Goal: Task Accomplishment & Management: Complete application form

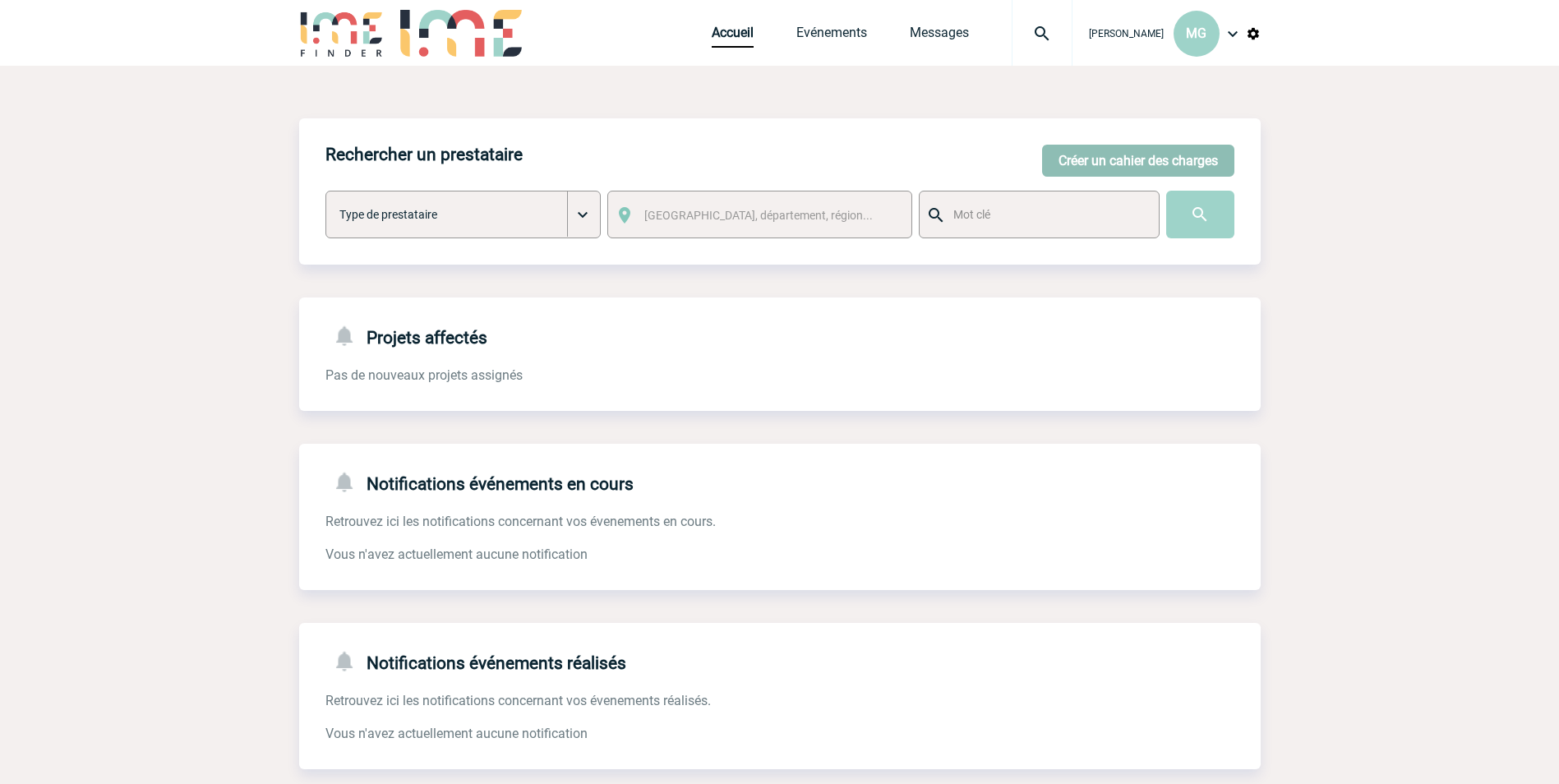
click at [1079, 158] on button "Créer un cahier des charges" at bounding box center [1138, 161] width 192 height 32
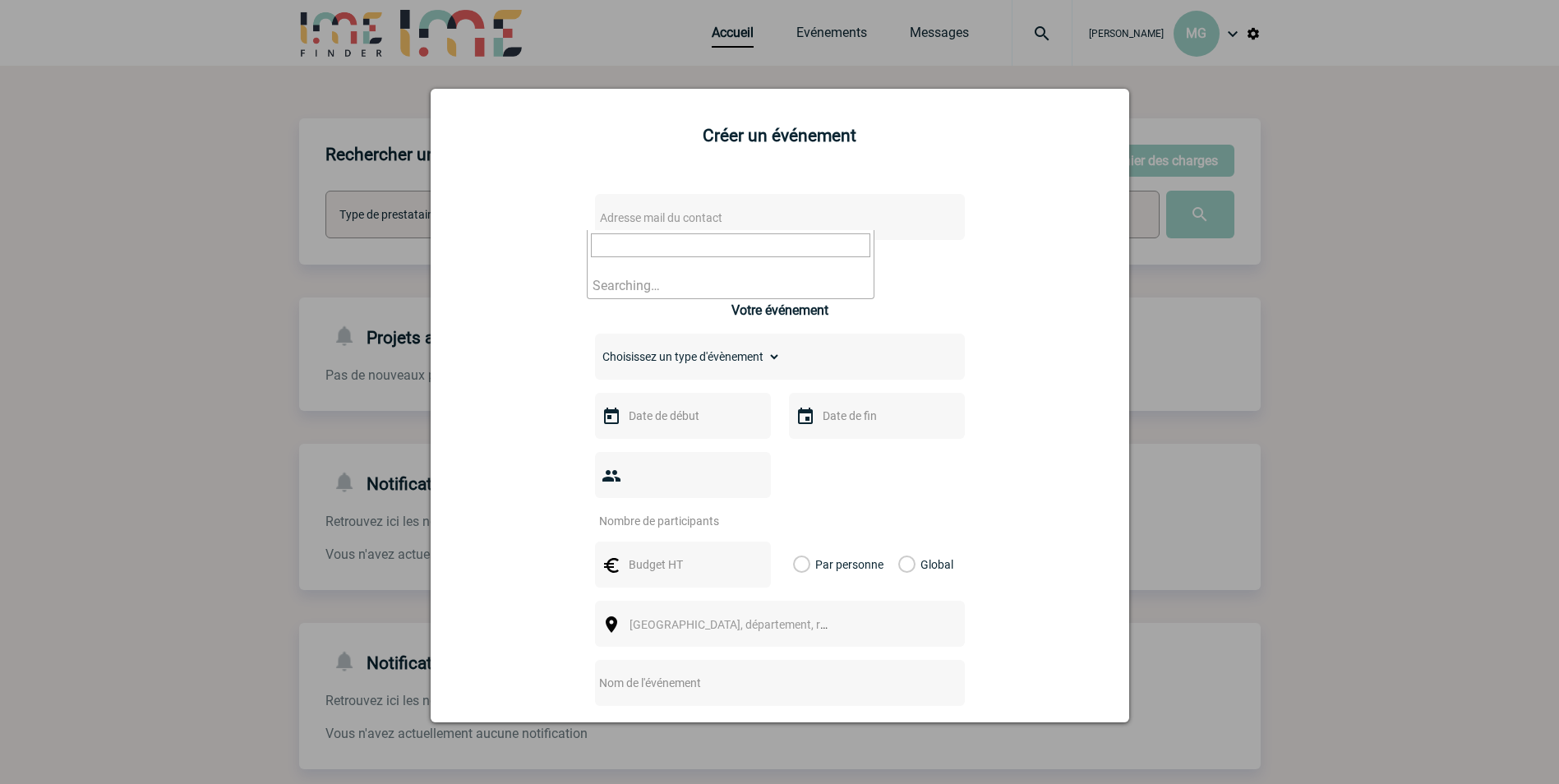
drag, startPoint x: 750, startPoint y: 213, endPoint x: 687, endPoint y: 219, distance: 63.3
click at [687, 219] on span "Adresse mail du contact" at bounding box center [661, 218] width 123 height 13
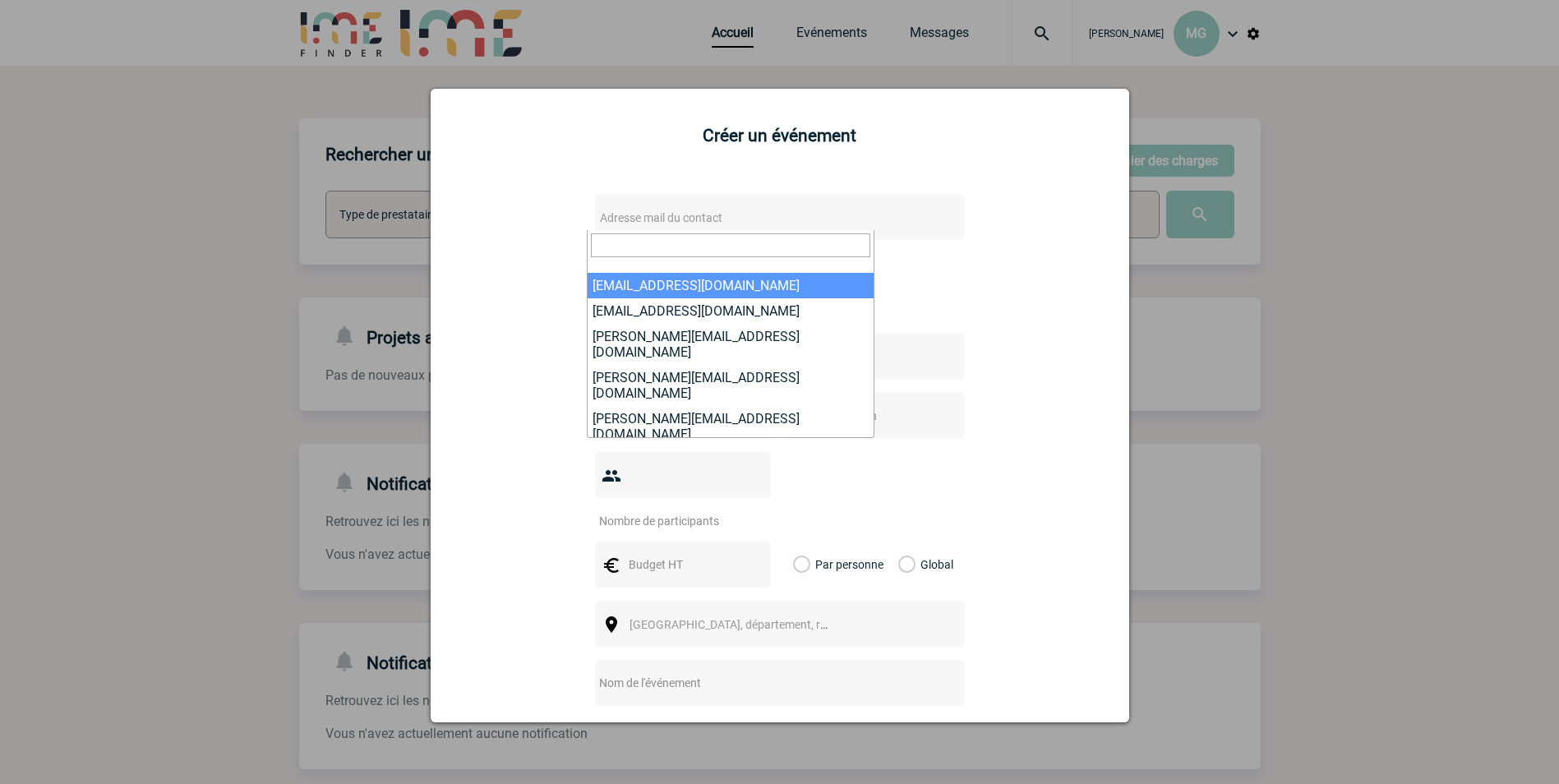
drag, startPoint x: 687, startPoint y: 217, endPoint x: 626, endPoint y: 243, distance: 66.3
click at [626, 243] on input "search" at bounding box center [730, 245] width 279 height 24
paste input "[EMAIL_ADDRESS][DOMAIN_NAME]"
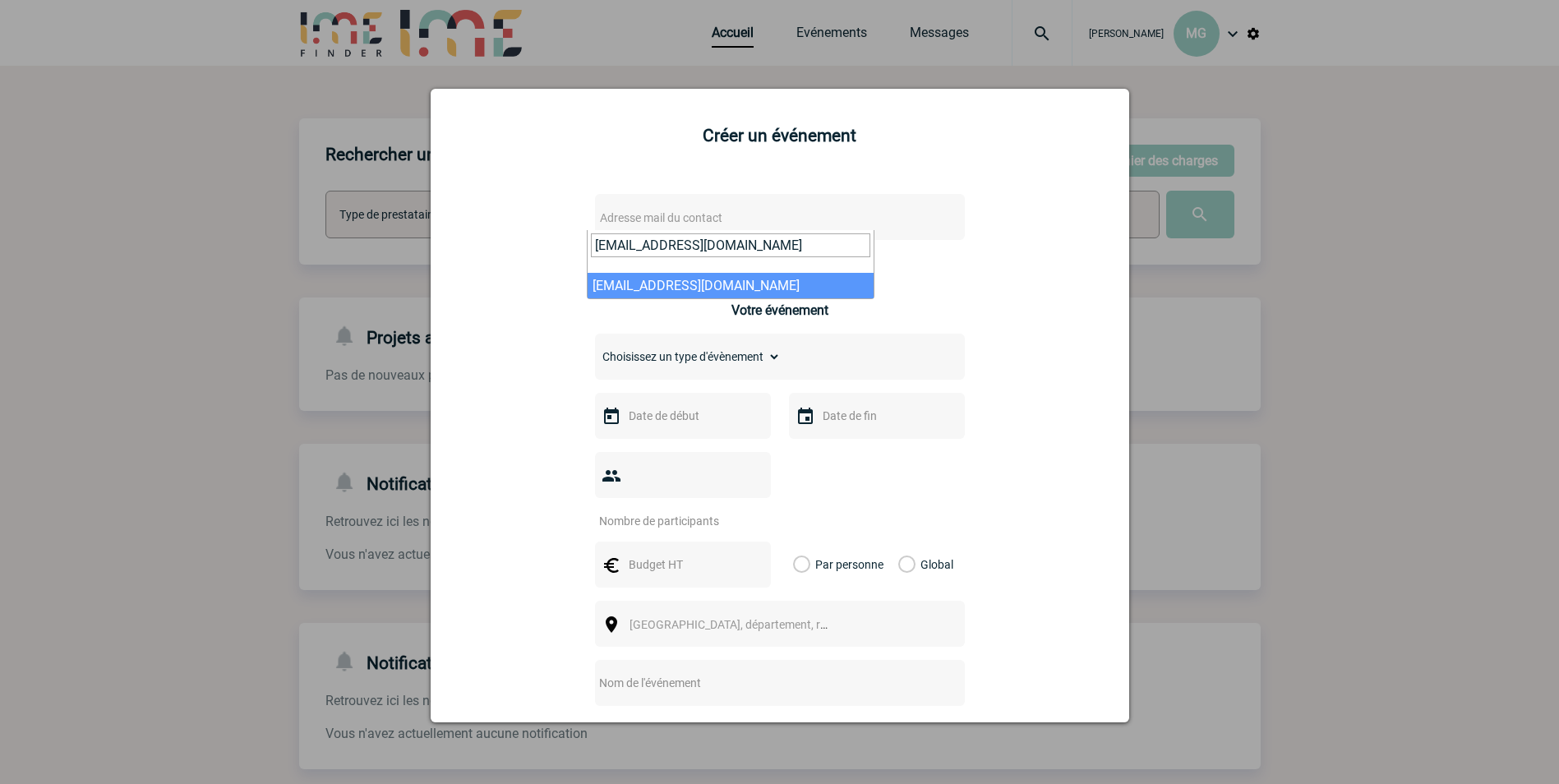
type input "[EMAIL_ADDRESS][DOMAIN_NAME]"
select select "112497"
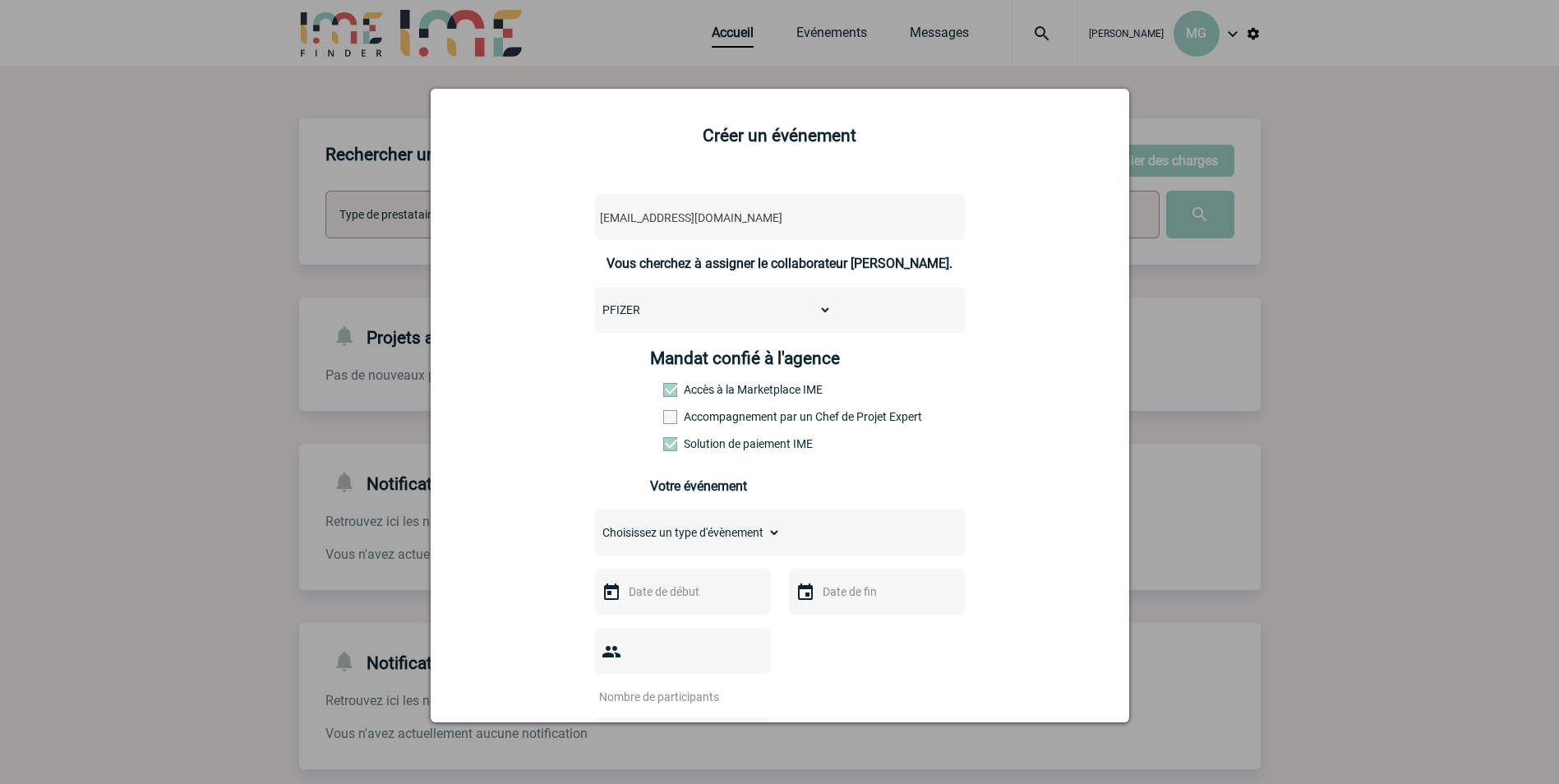
click at [666, 420] on span at bounding box center [670, 416] width 14 height 14
click at [0, 0] on input "Accompagnement par un Chef de Projet Expert" at bounding box center [0, 0] width 0 height 0
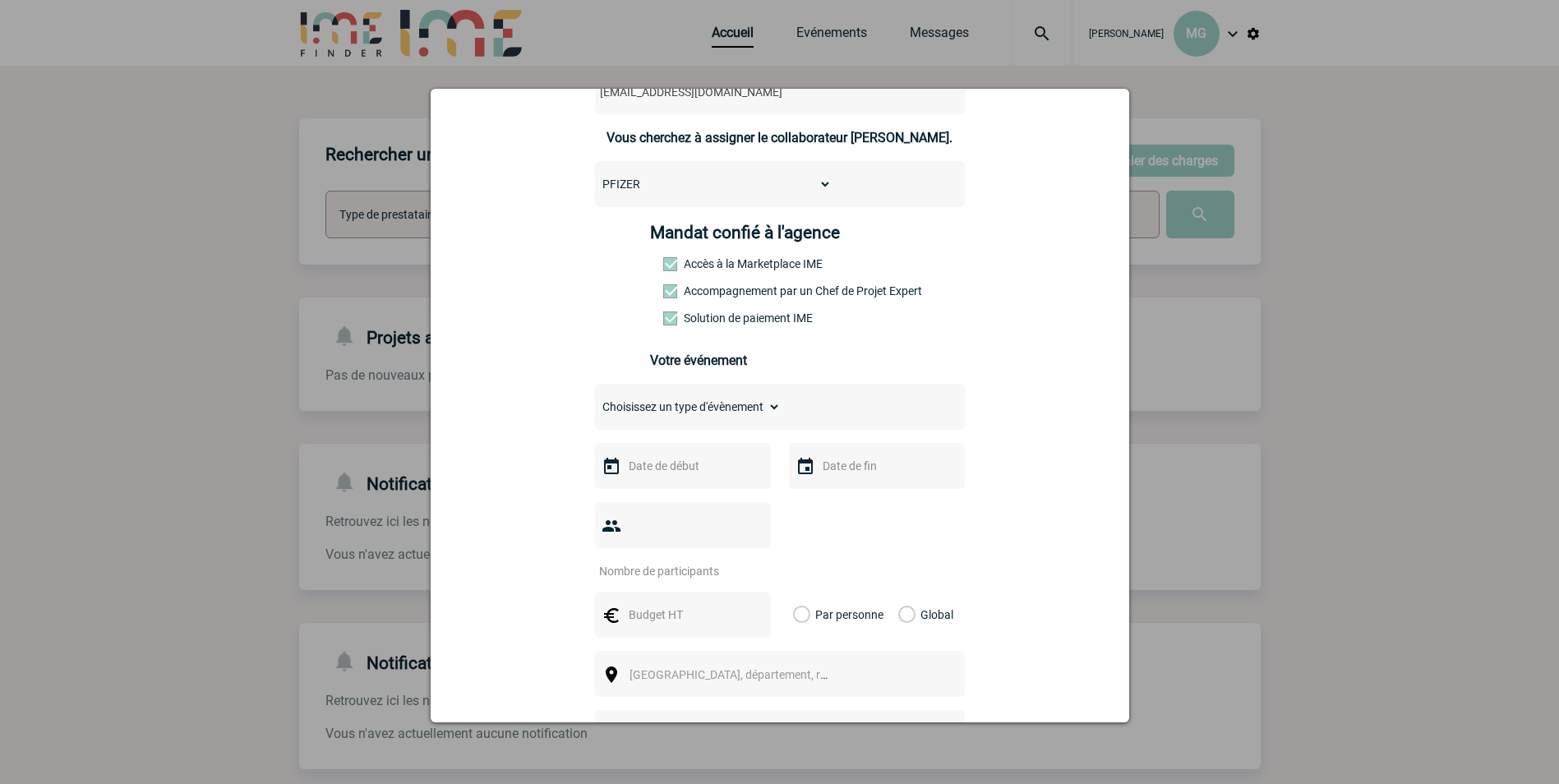
scroll to position [164, 0]
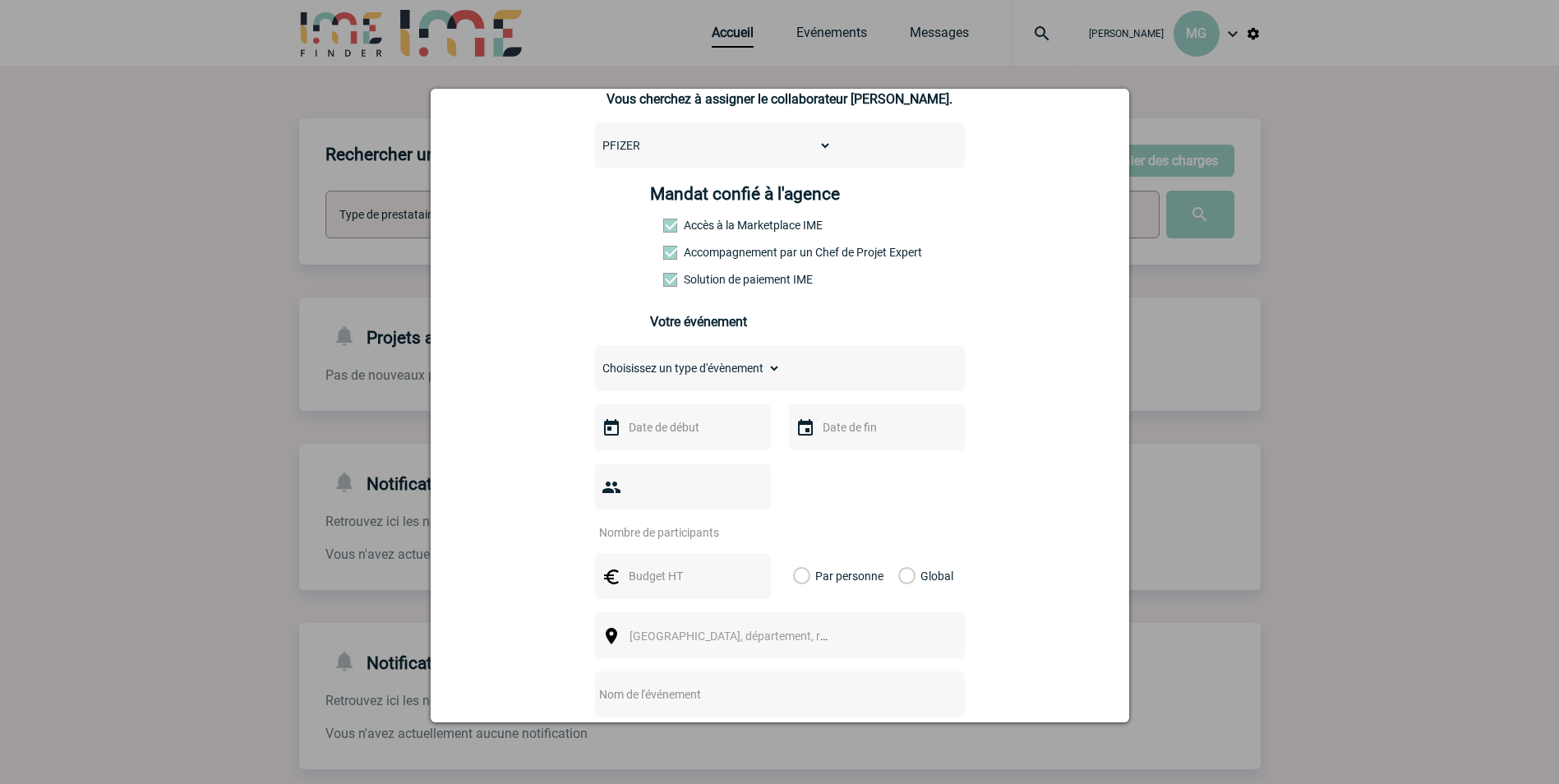
click at [747, 375] on select "Choisissez un type d'évènement Séminaire avec nuitée Séminaire sans nuitée Repa…" at bounding box center [688, 368] width 186 height 23
select select "3"
click at [595, 361] on select "Choisissez un type d'évènement Séminaire avec nuitée Séminaire sans nuitée Repa…" at bounding box center [688, 368] width 186 height 23
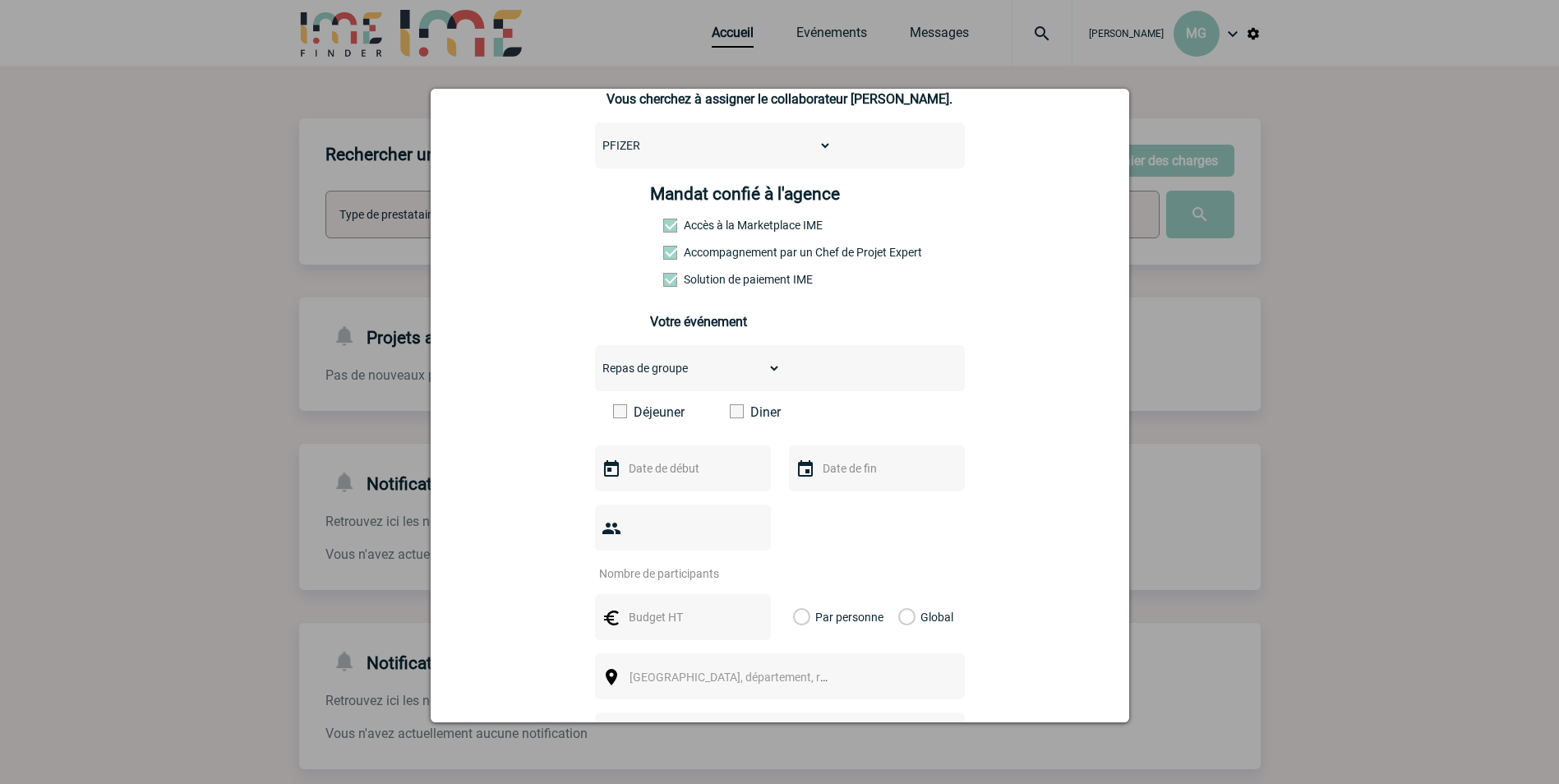
click at [617, 413] on span at bounding box center [620, 411] width 14 height 14
click at [0, 0] on input "Déjeuner" at bounding box center [0, 0] width 0 height 0
click at [640, 478] on input "text" at bounding box center [681, 469] width 113 height 22
click at [832, 498] on span "Suivant" at bounding box center [832, 501] width 13 height 13
click at [833, 498] on span "Suivant" at bounding box center [832, 501] width 13 height 13
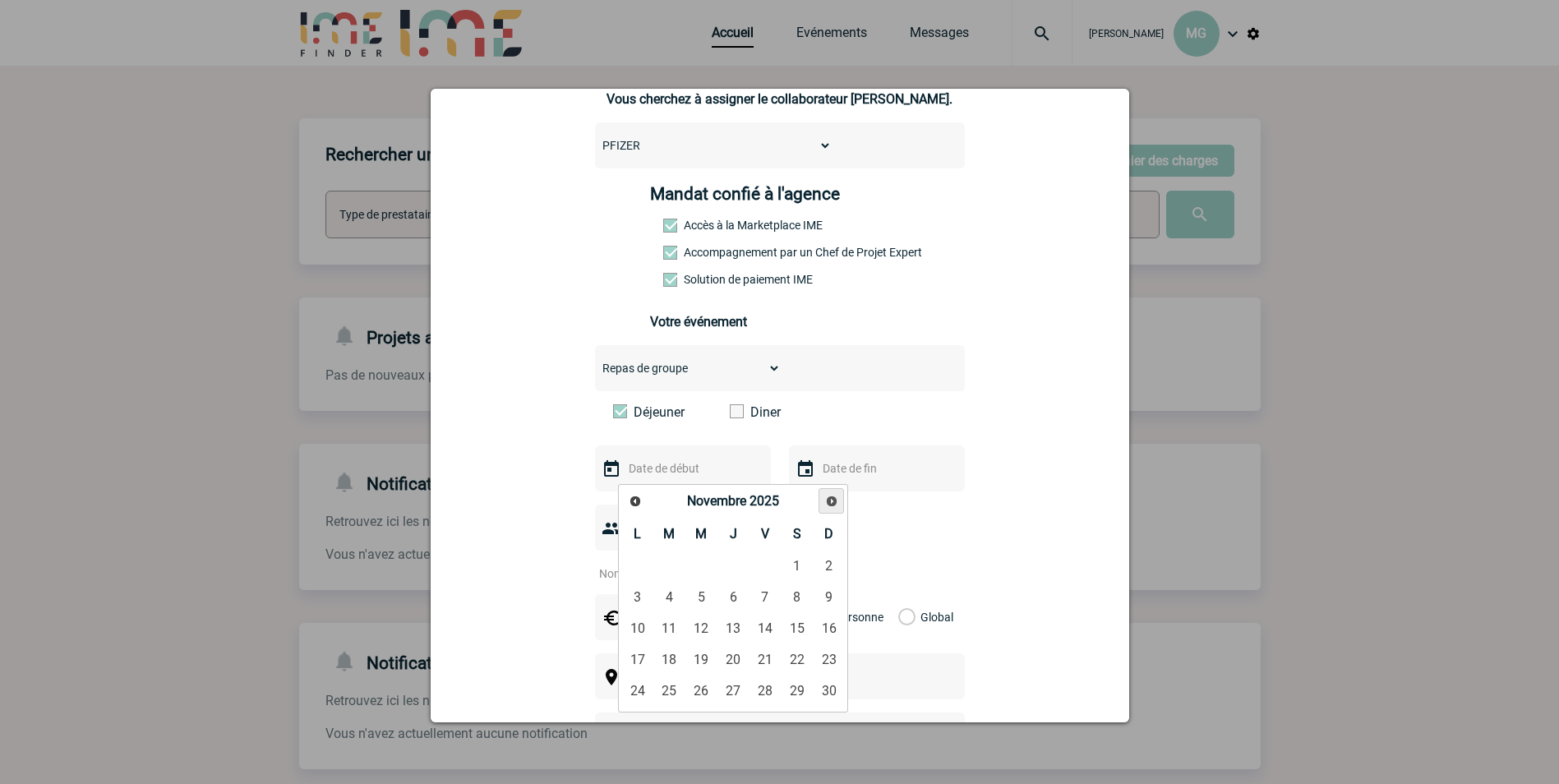
click at [833, 498] on span "Suivant" at bounding box center [832, 501] width 13 height 13
click at [833, 499] on span "Suivant" at bounding box center [832, 501] width 13 height 13
click at [647, 595] on link "5" at bounding box center [637, 597] width 31 height 30
type input "[DATE]"
click at [818, 475] on input "text" at bounding box center [875, 469] width 113 height 22
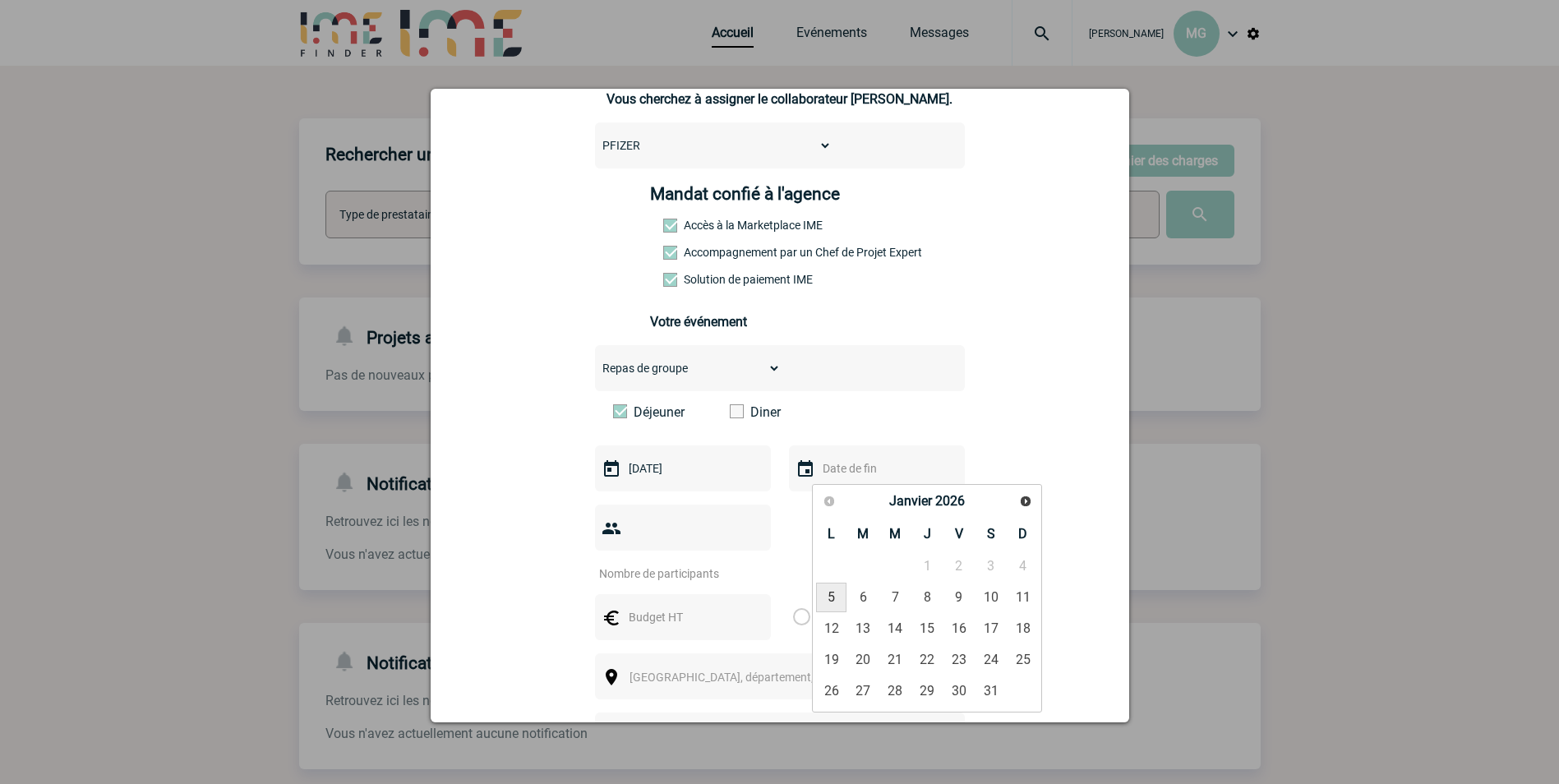
click at [834, 594] on link "5" at bounding box center [831, 597] width 31 height 30
type input "[DATE]"
click at [748, 563] on input "1" at bounding box center [672, 574] width 155 height 22
click at [748, 563] on input "2" at bounding box center [672, 574] width 155 height 22
click at [749, 563] on input "3" at bounding box center [672, 574] width 155 height 22
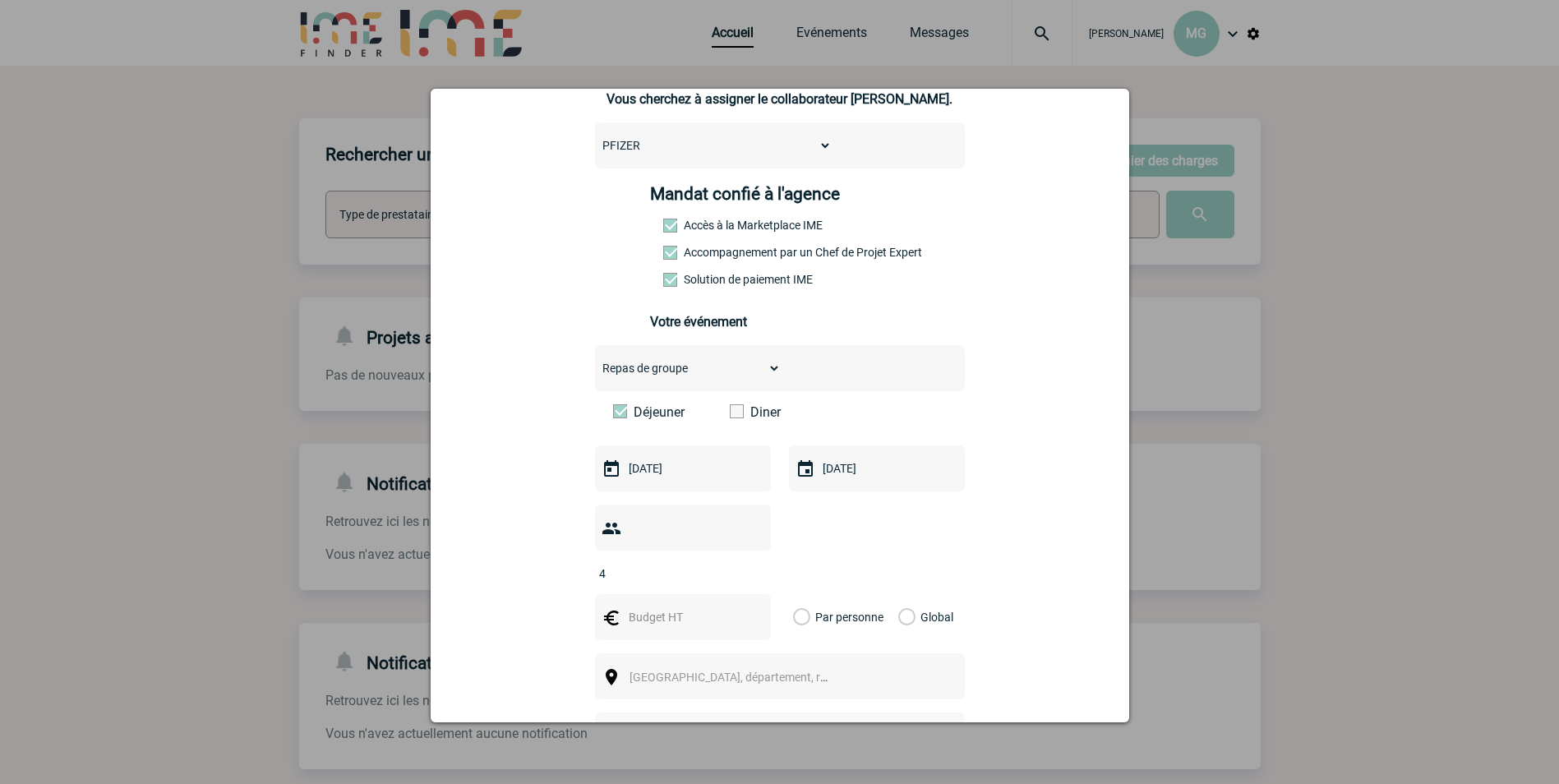
click at [749, 563] on input "4" at bounding box center [672, 574] width 155 height 22
click at [749, 563] on input "5" at bounding box center [672, 574] width 155 height 22
type input "6"
click at [749, 563] on input "6" at bounding box center [672, 574] width 155 height 22
click at [670, 606] on input "text" at bounding box center [681, 617] width 113 height 22
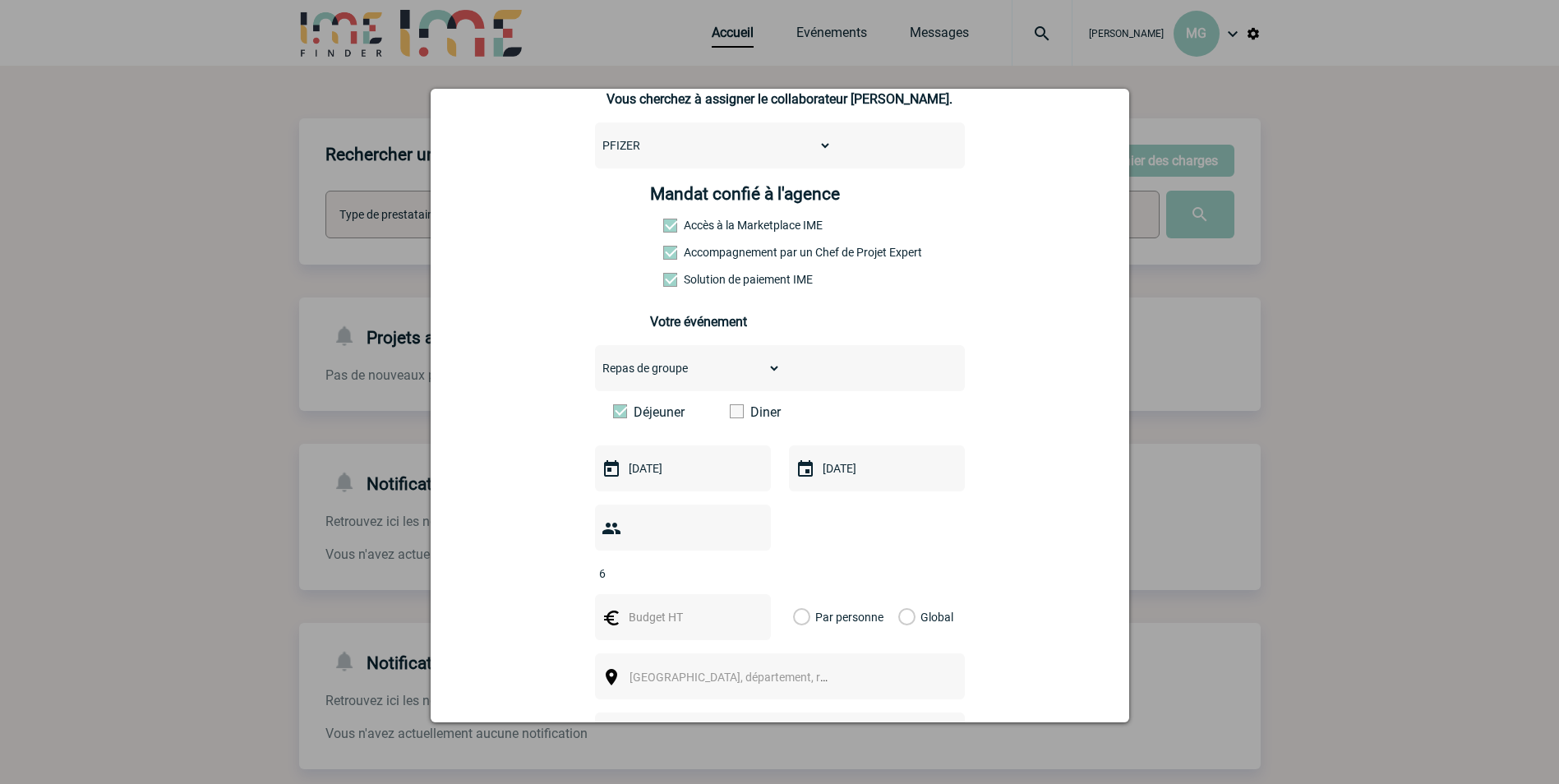
click at [676, 606] on input "text" at bounding box center [681, 617] width 113 height 22
type input "7"
type input "432"
click at [903, 594] on label "Global" at bounding box center [903, 617] width 11 height 46
click at [0, 0] on input "Global" at bounding box center [0, 0] width 0 height 0
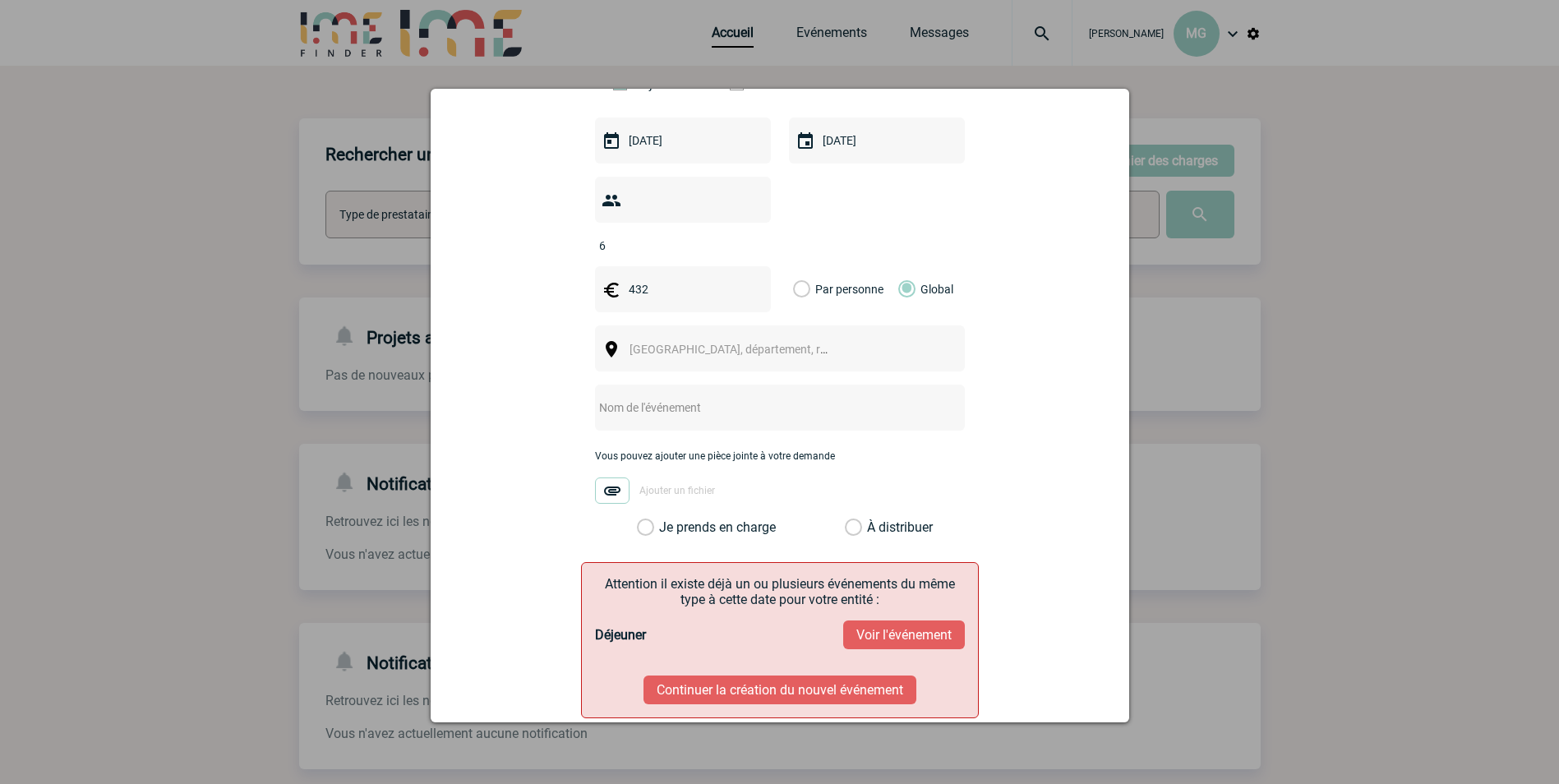
scroll to position [493, 0]
click at [684, 396] on input "text" at bounding box center [758, 406] width 326 height 22
click at [698, 334] on body "[PERSON_NAME] MG Accueil Evénements" at bounding box center [780, 417] width 1559 height 835
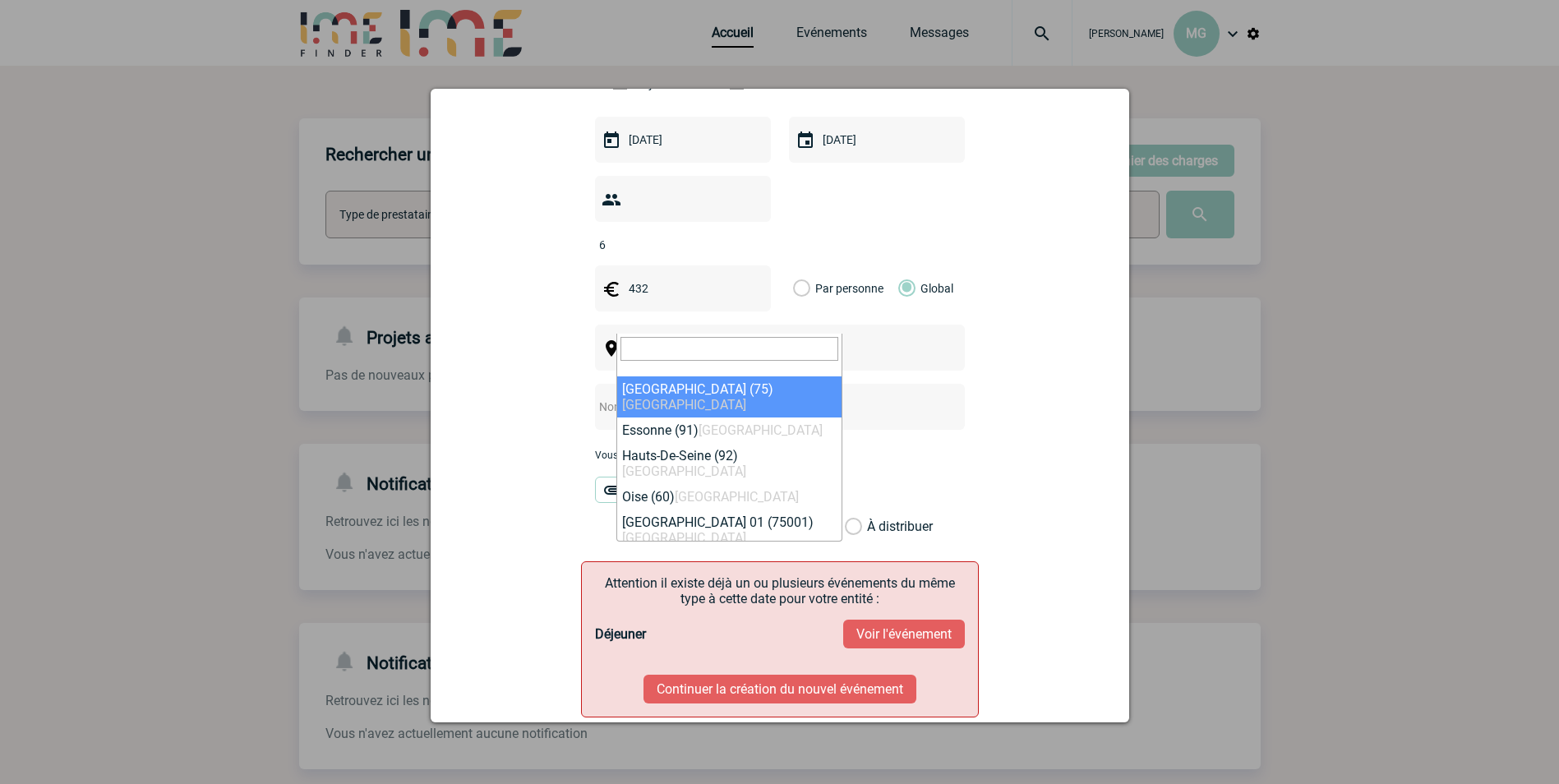
select select "3"
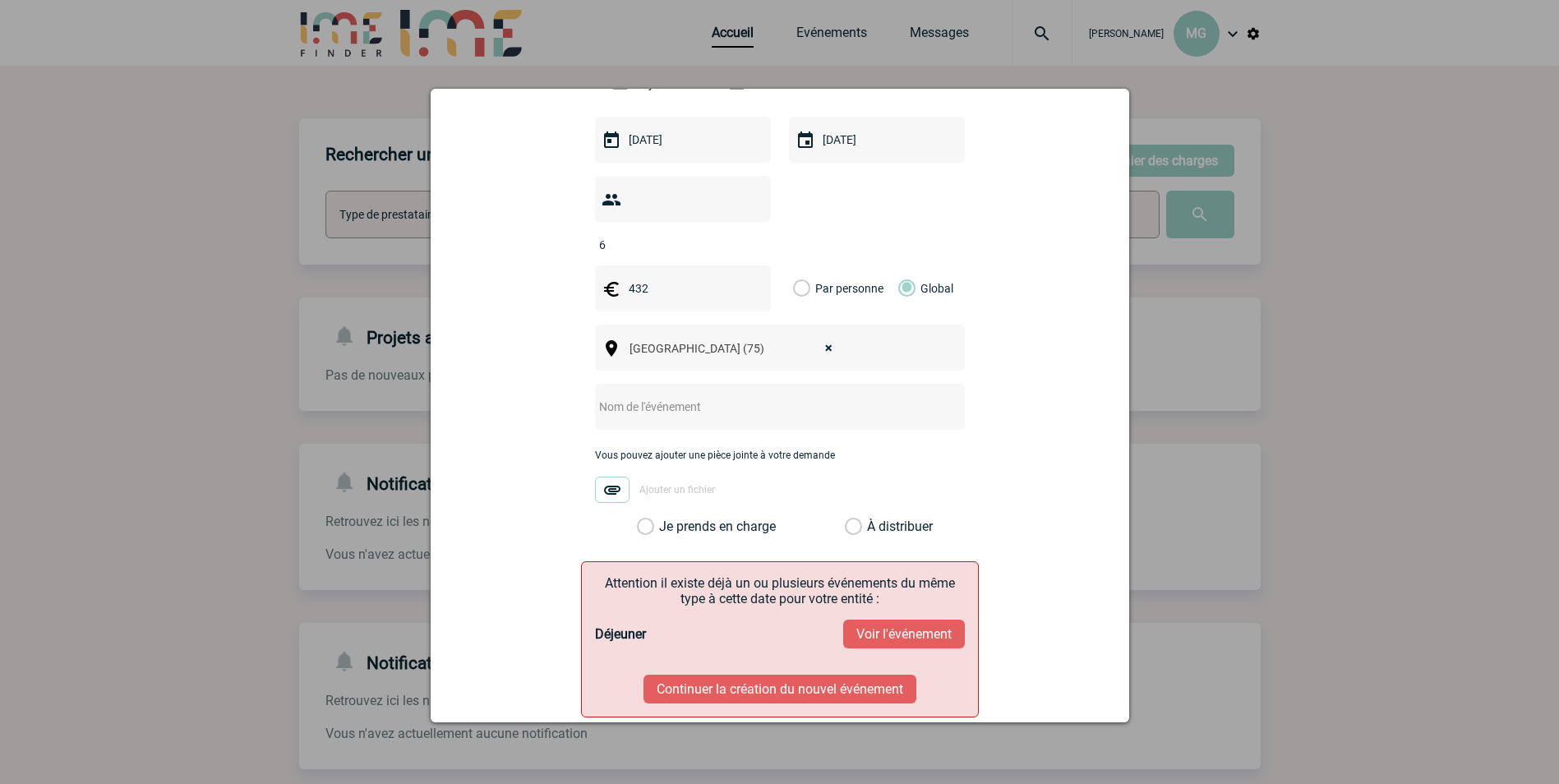
click at [707, 396] on input "text" at bounding box center [758, 406] width 326 height 22
paste input "Déjeuner de rentrée de la Direction médicale"
type input "Déjeuner de rentrée de la Direction médicale"
click at [639, 518] on label "Je prends en charge" at bounding box center [651, 527] width 28 height 17
click at [0, 0] on input "Je prends en charge" at bounding box center [0, 0] width 0 height 0
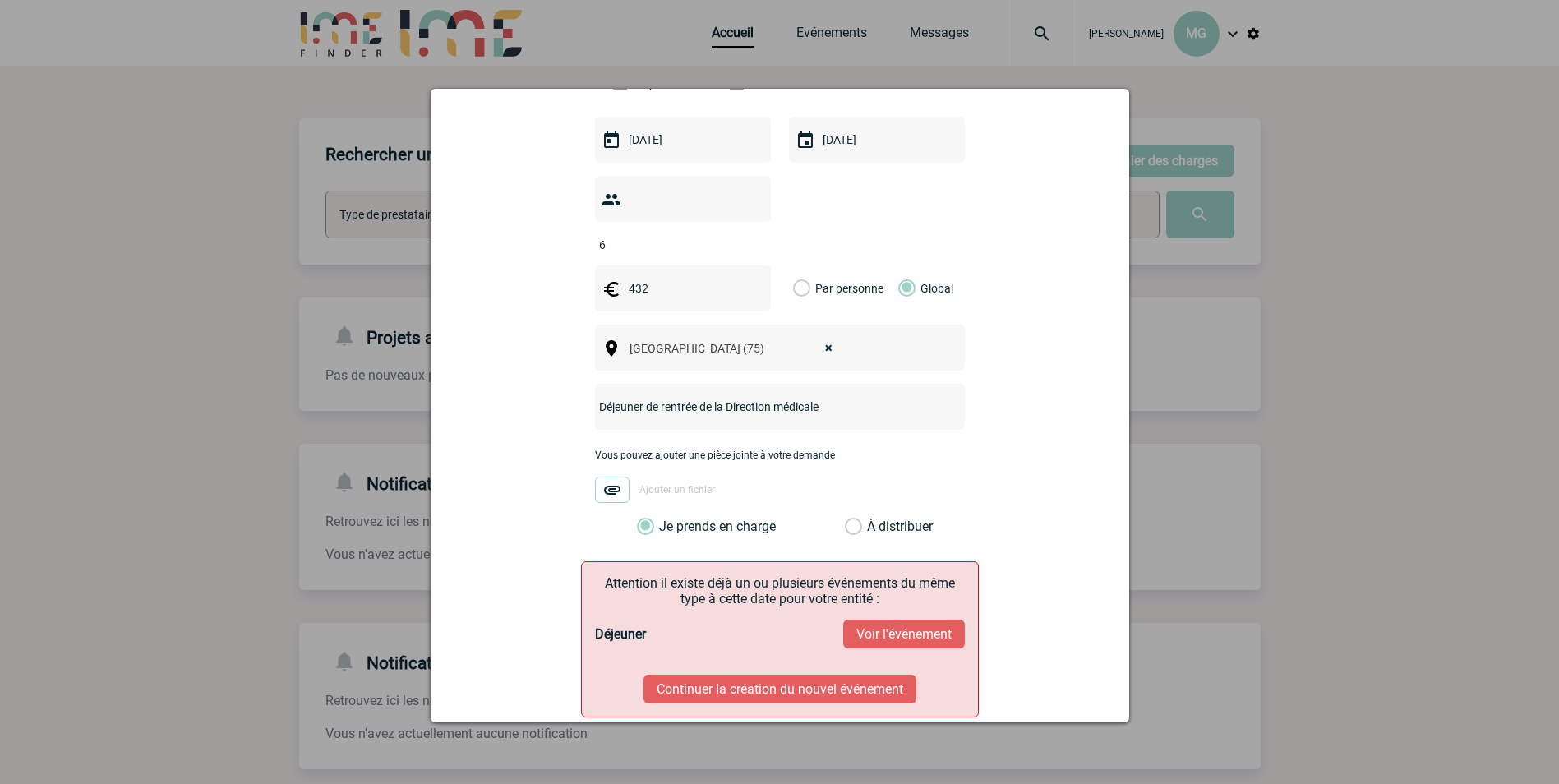
click at [895, 619] on button "Voir l'événement" at bounding box center [904, 633] width 122 height 29
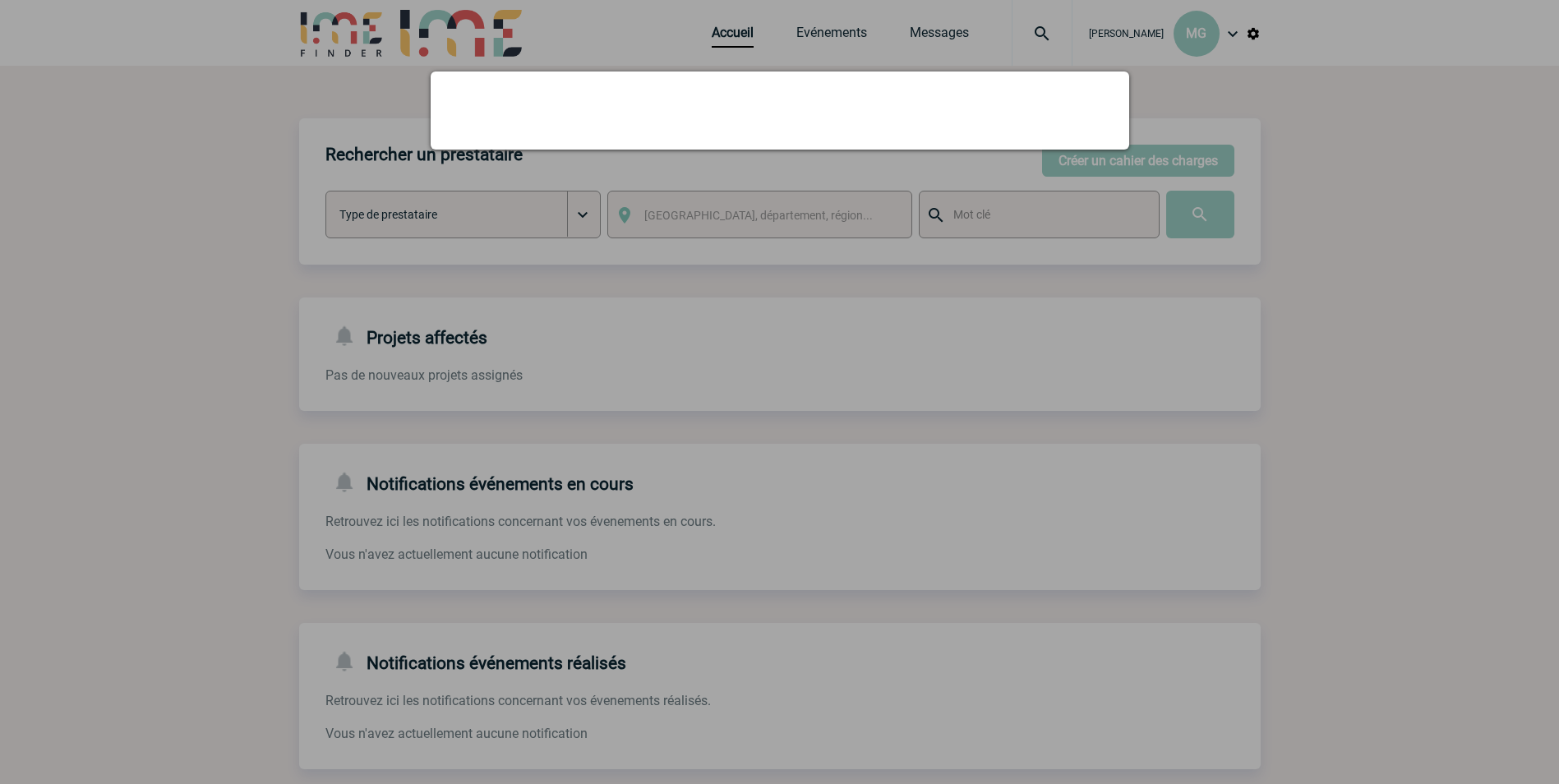
scroll to position [0, 0]
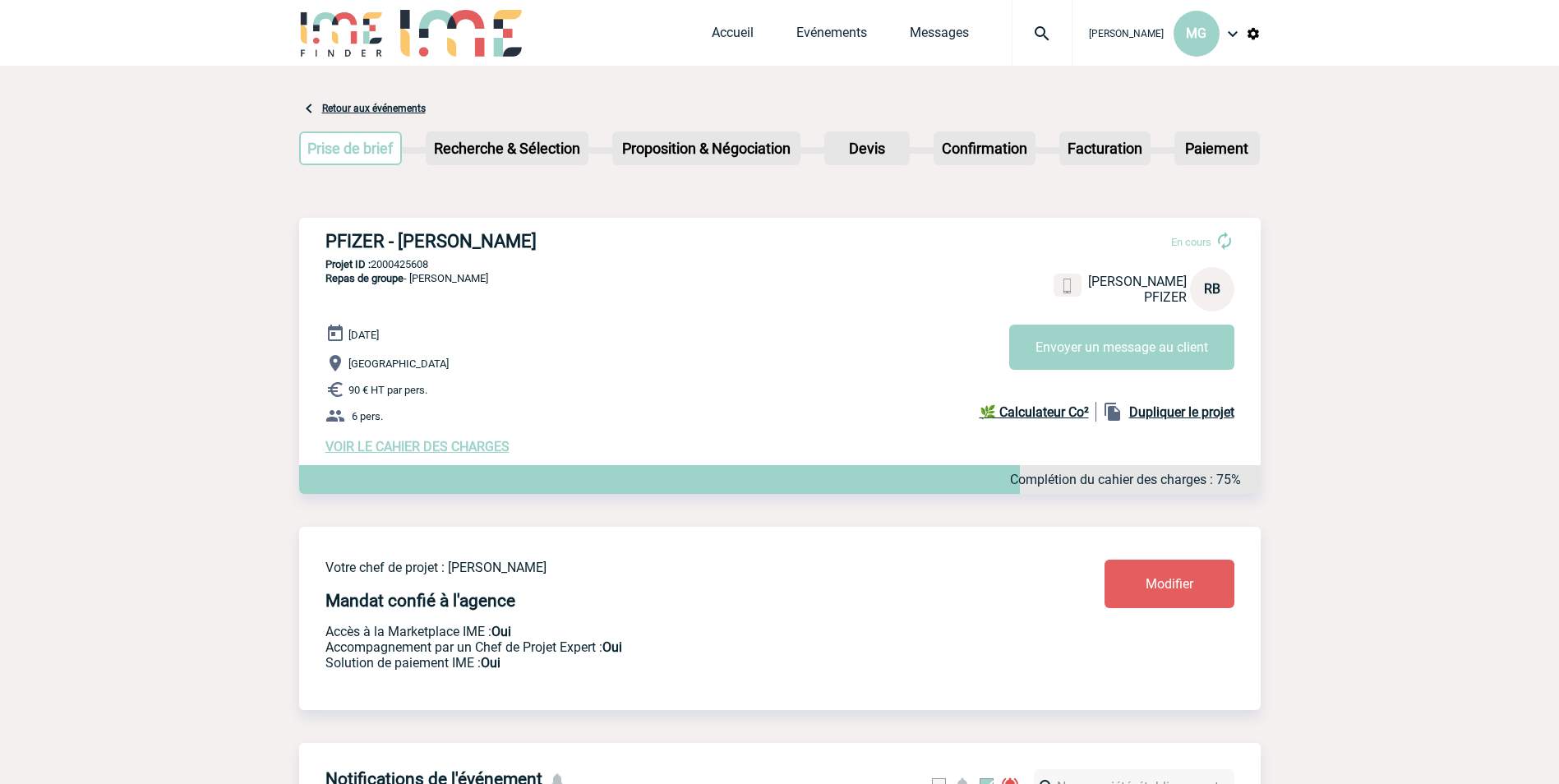
click at [383, 451] on span "VOIR LE CAHIER DES CHARGES" at bounding box center [418, 446] width 184 height 16
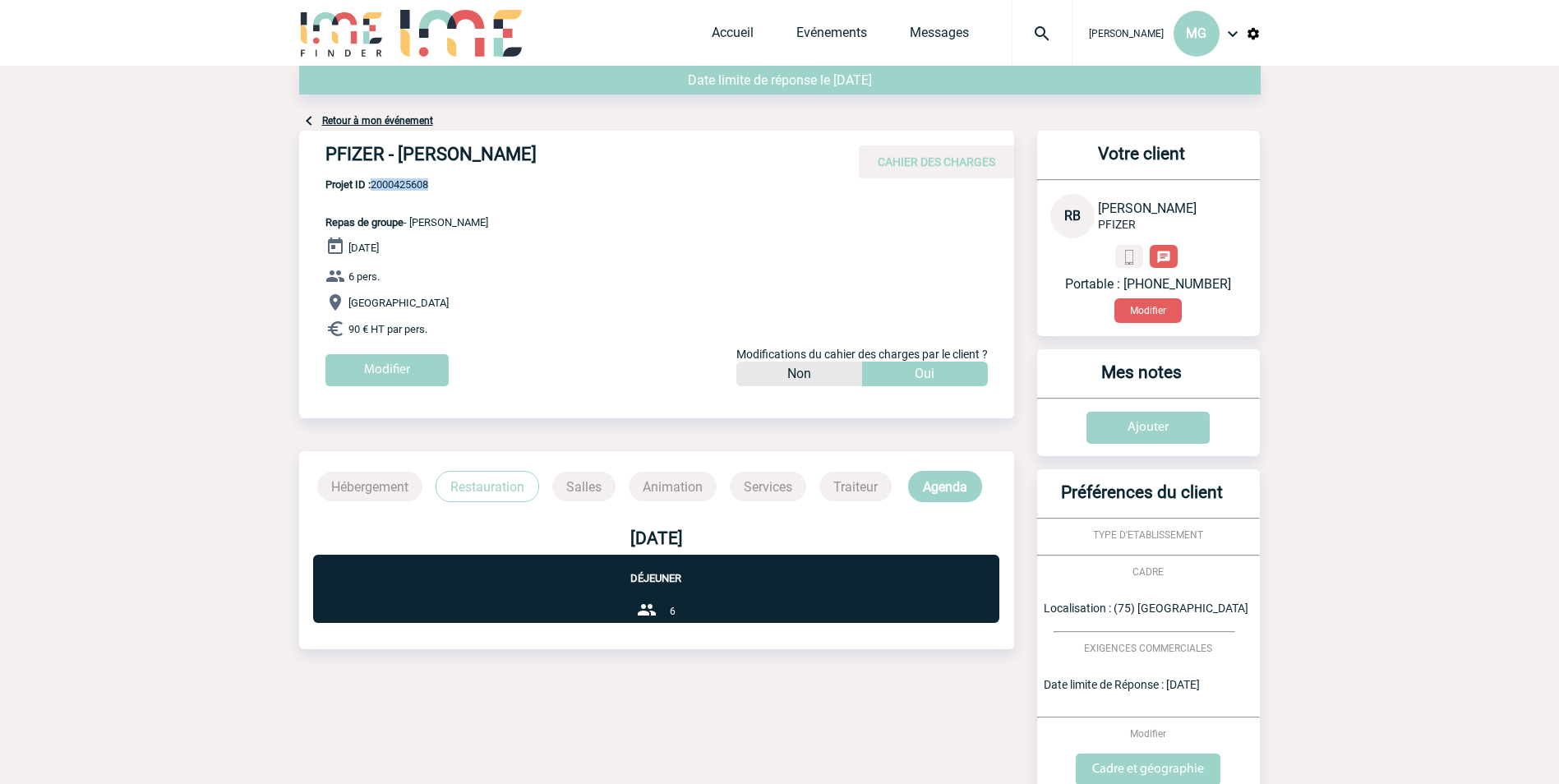
drag, startPoint x: 431, startPoint y: 180, endPoint x: 374, endPoint y: 186, distance: 57.3
click at [374, 186] on span "Projet ID : 2000425608" at bounding box center [407, 184] width 162 height 12
copy span "2000425608"
